Goal: Contribute content

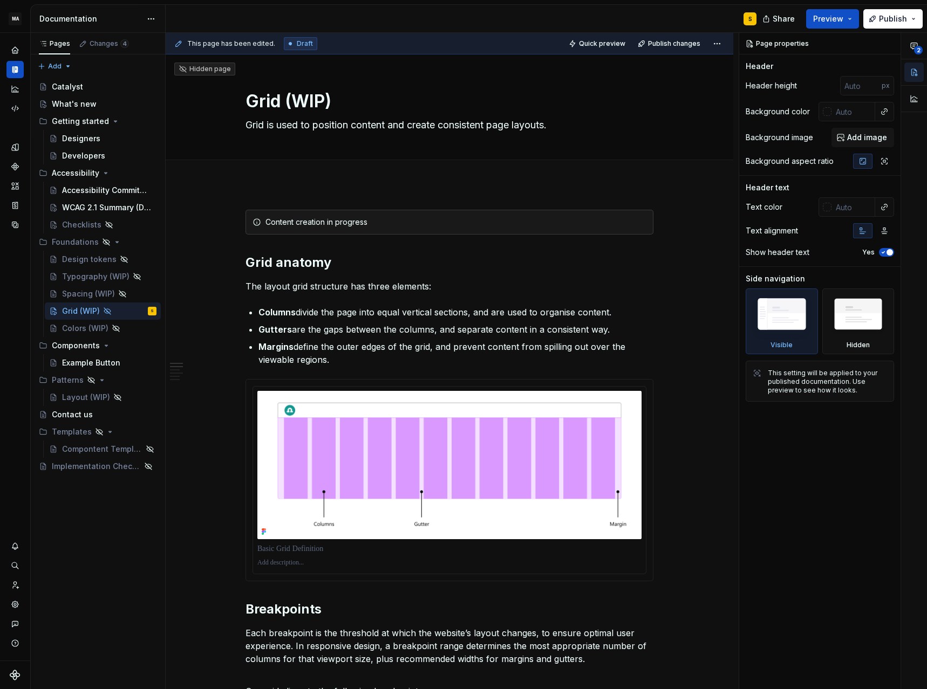
type textarea "*"
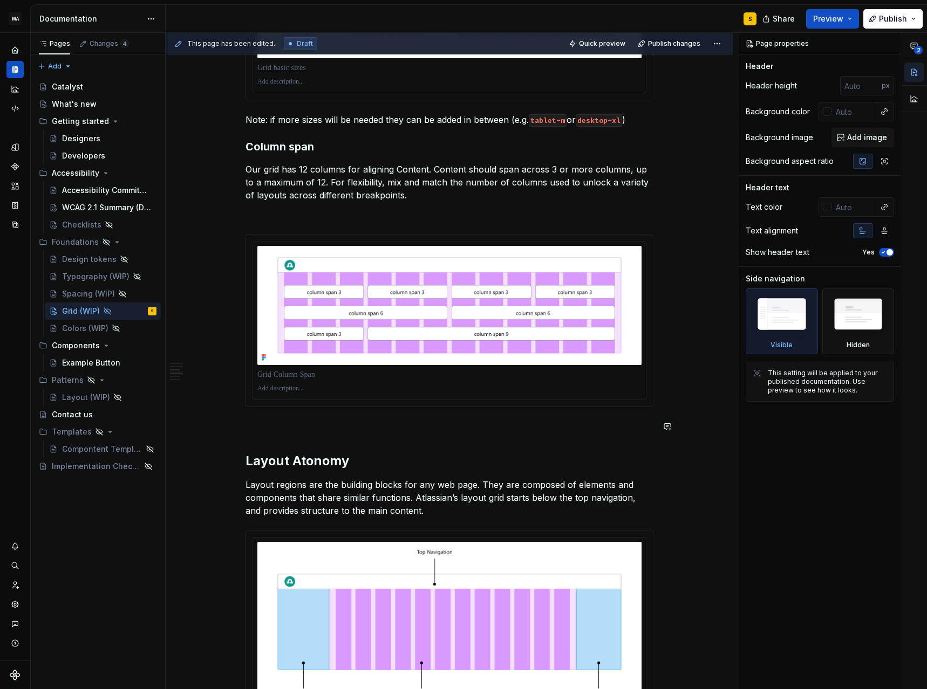
click at [309, 440] on div "Content creation in progress Grid anatomy The layout grid structure has three e…" at bounding box center [449, 470] width 408 height 2365
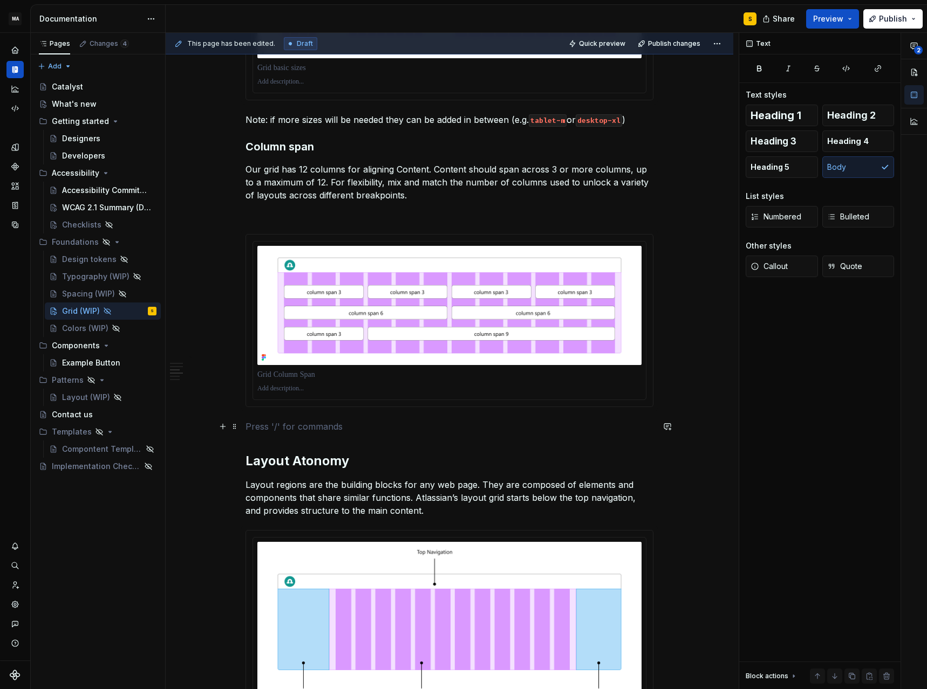
scroll to position [922, 0]
click at [299, 147] on h3 "Column span" at bounding box center [449, 146] width 408 height 15
click at [269, 428] on p at bounding box center [449, 426] width 408 height 13
click at [849, 112] on span "Heading 2" at bounding box center [851, 115] width 49 height 11
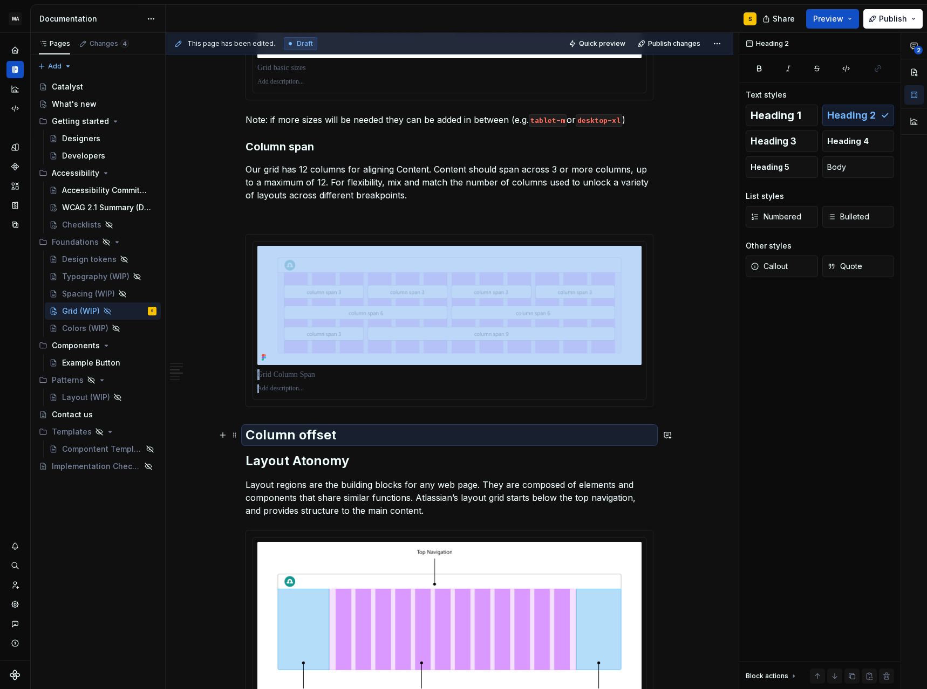
click at [346, 433] on h2 "Column offset" at bounding box center [449, 435] width 408 height 17
click at [350, 440] on h2 "Column offset" at bounding box center [449, 435] width 408 height 17
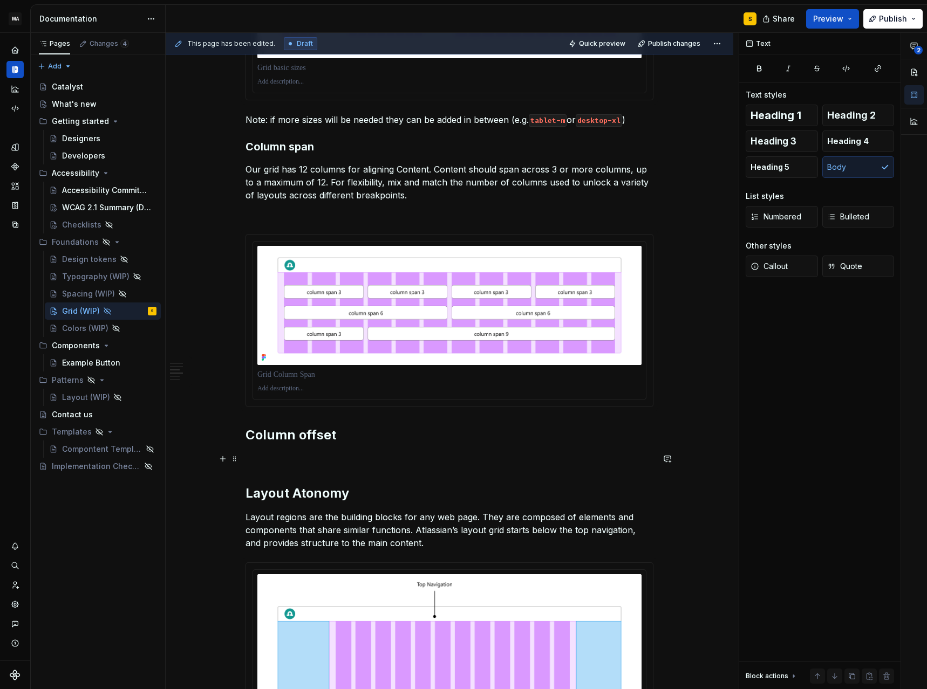
click at [278, 459] on p at bounding box center [449, 459] width 408 height 13
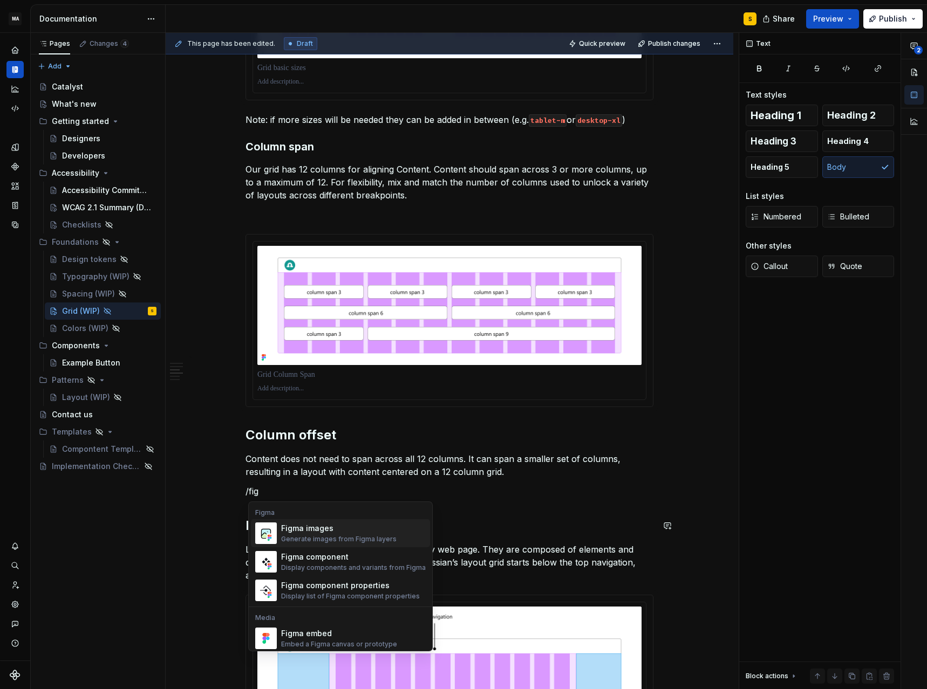
click at [319, 536] on div "Generate images from Figma layers" at bounding box center [338, 539] width 115 height 9
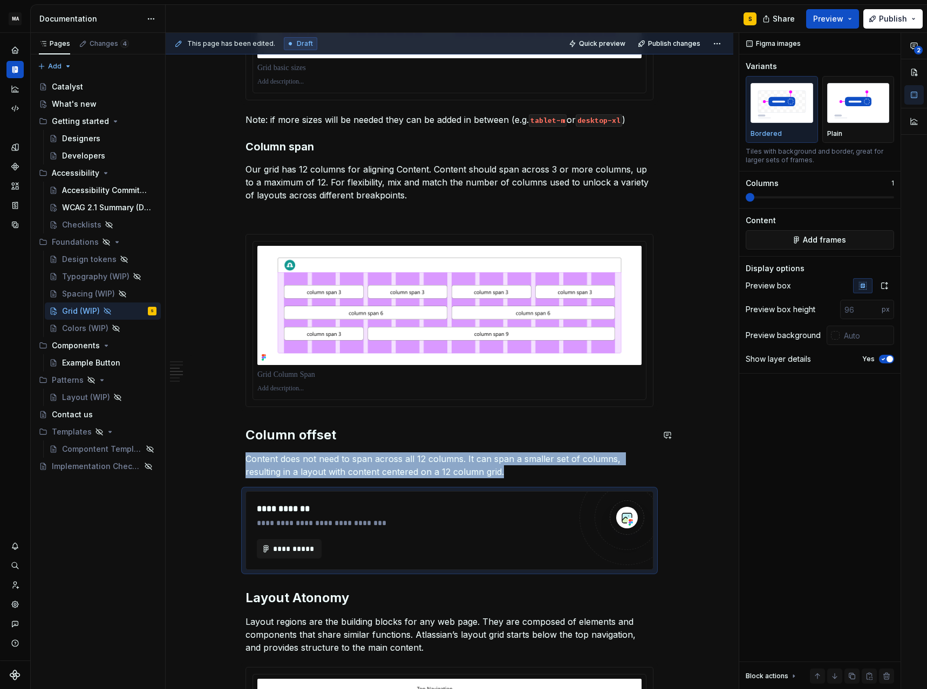
type textarea "*"
click at [307, 550] on span "**********" at bounding box center [293, 549] width 42 height 11
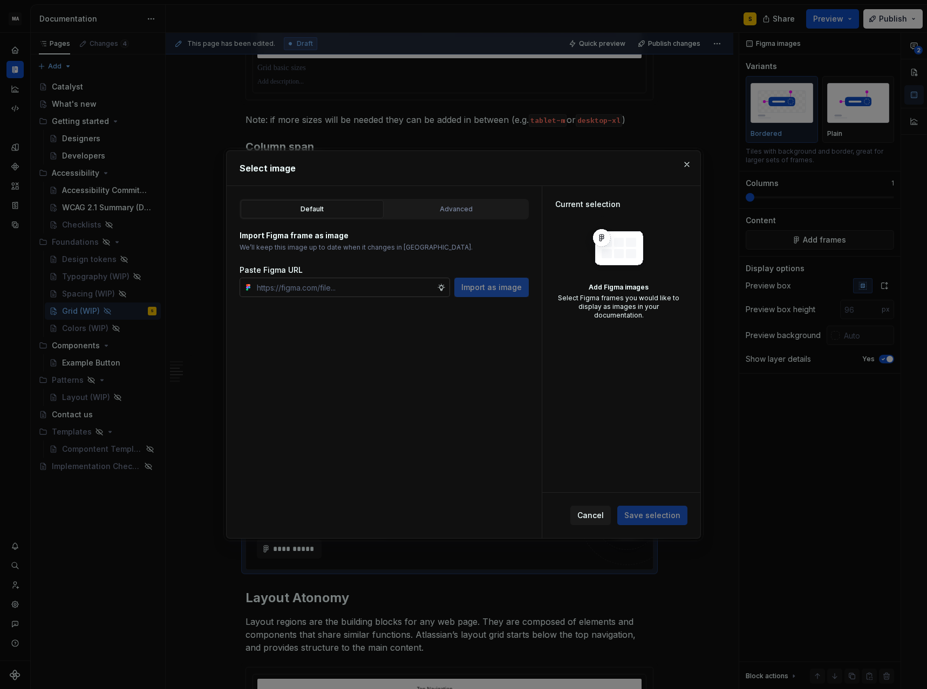
click at [340, 292] on input "text" at bounding box center [344, 287] width 184 height 19
click at [443, 209] on div "Advanced" at bounding box center [455, 209] width 135 height 11
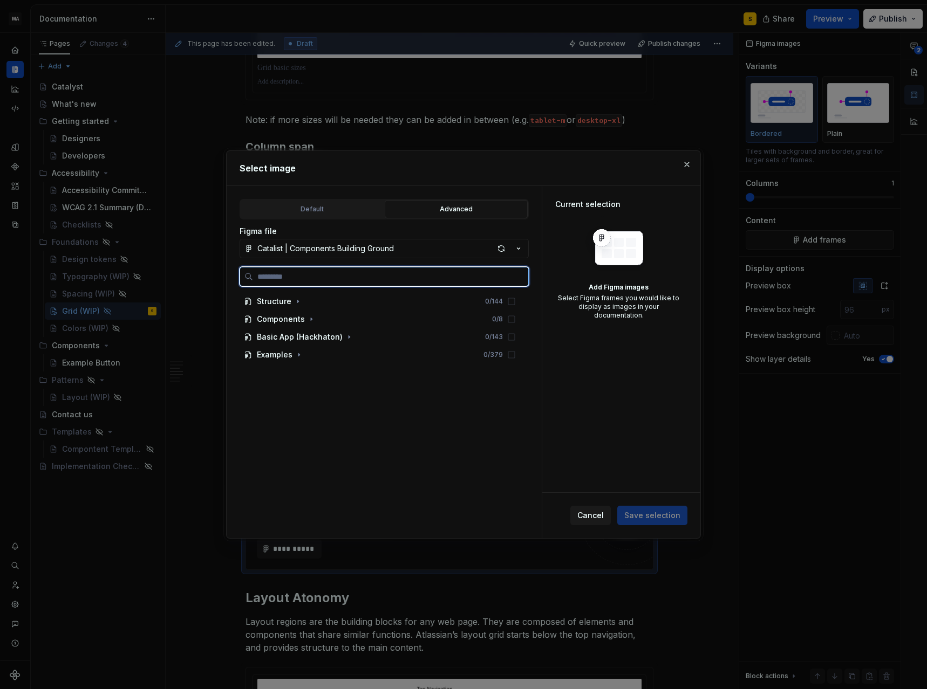
click at [350, 279] on input "search" at bounding box center [390, 276] width 275 height 11
type input "*****"
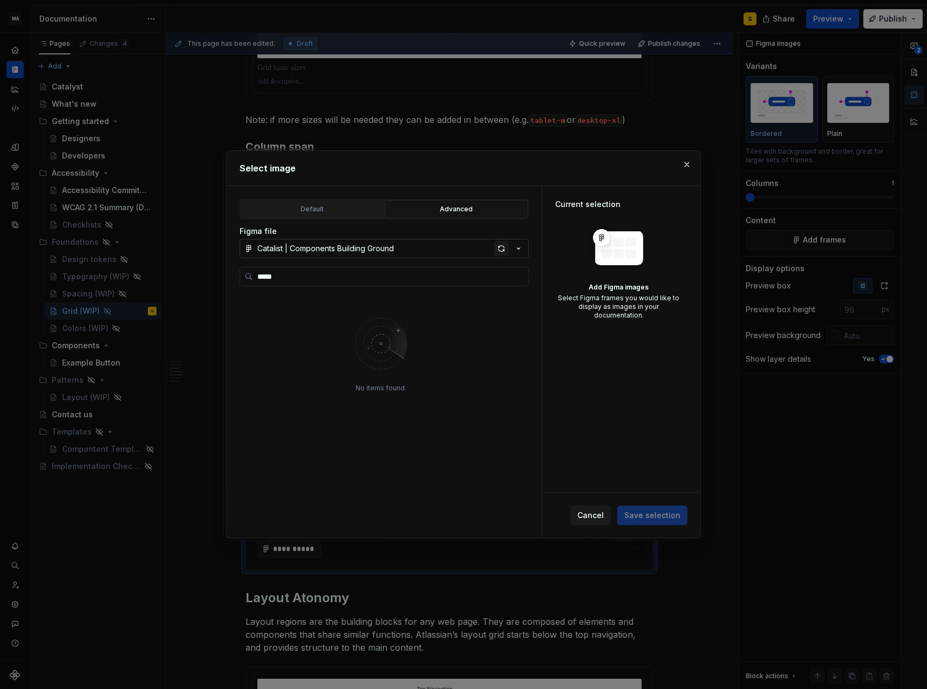
click at [500, 253] on div "button" at bounding box center [501, 248] width 15 height 15
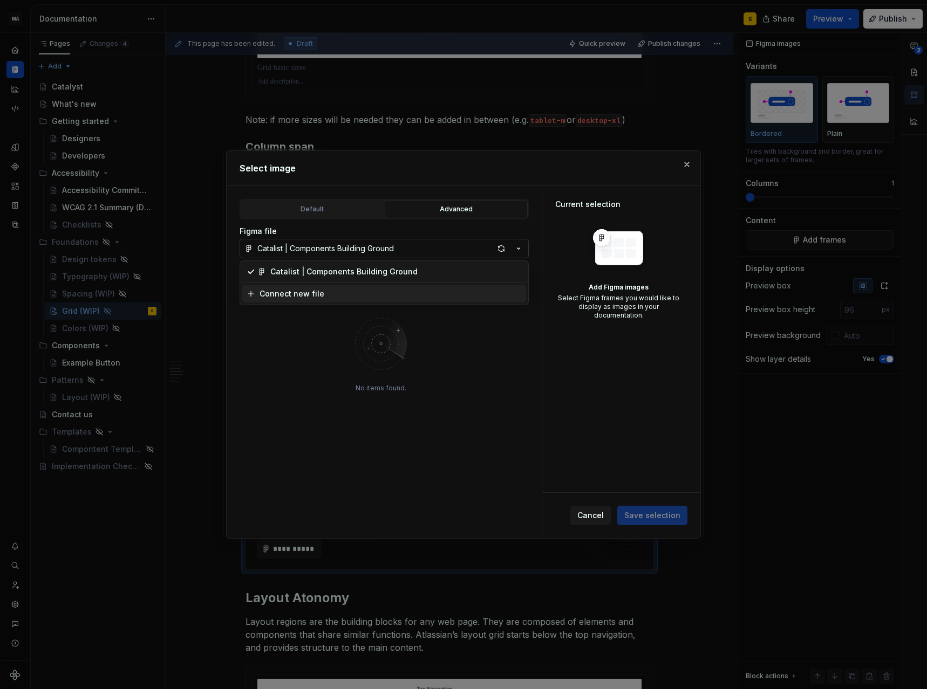
type textarea "*"
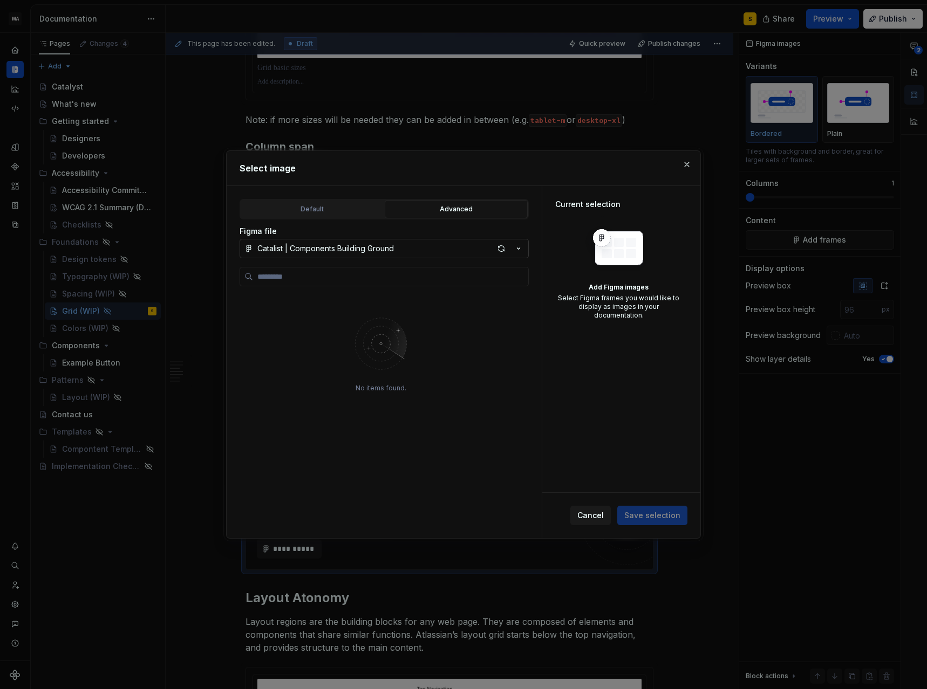
click at [400, 229] on div "Select image Default Advanced Import Figma frame as image We’ll keep this image…" at bounding box center [463, 344] width 927 height 689
click at [402, 281] on input "search" at bounding box center [390, 276] width 275 height 11
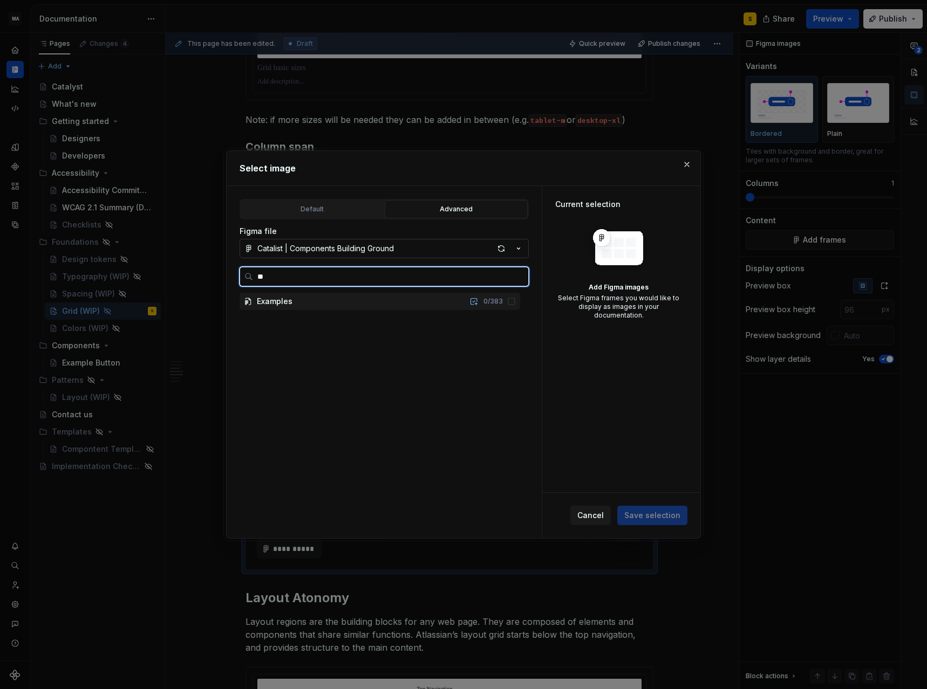
type input "***"
click at [371, 319] on div "Grid Column Off set 0 / 2" at bounding box center [385, 319] width 270 height 17
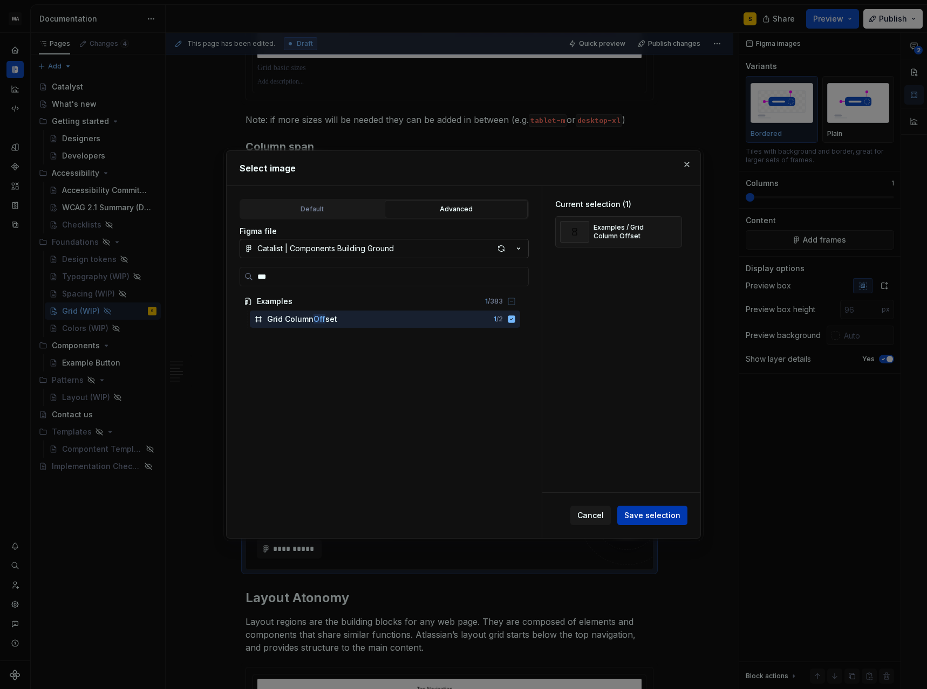
click at [656, 516] on span "Save selection" at bounding box center [652, 515] width 56 height 11
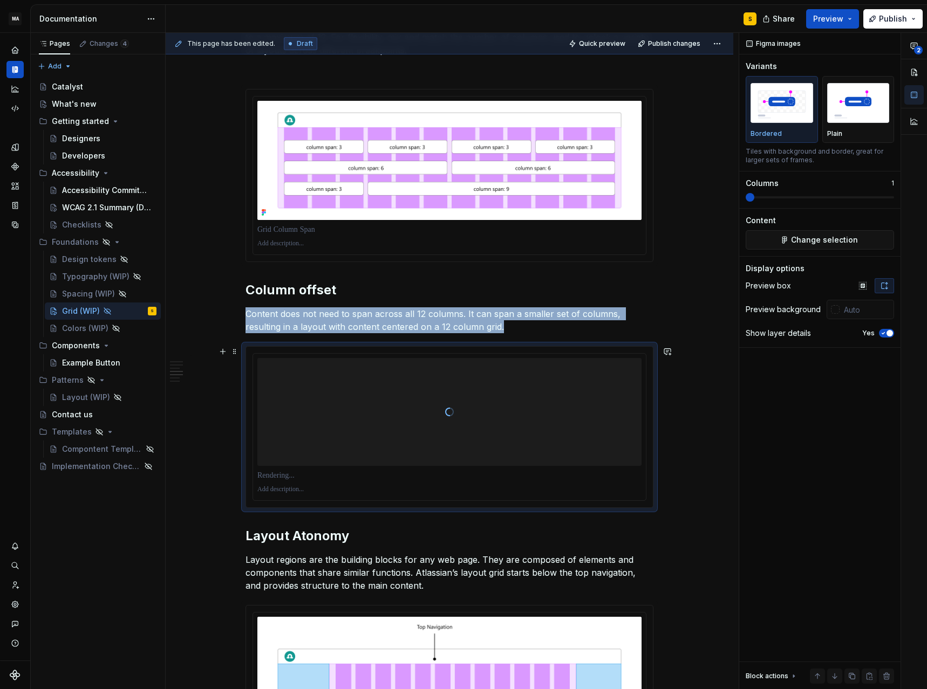
scroll to position [1068, 0]
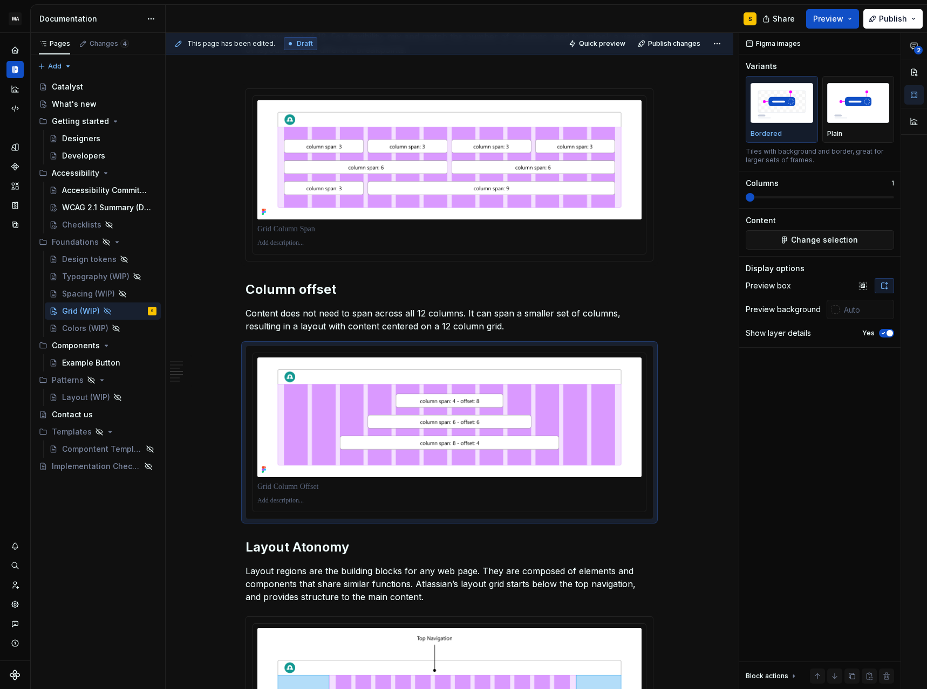
type textarea "*"
